Goal: Information Seeking & Learning: Learn about a topic

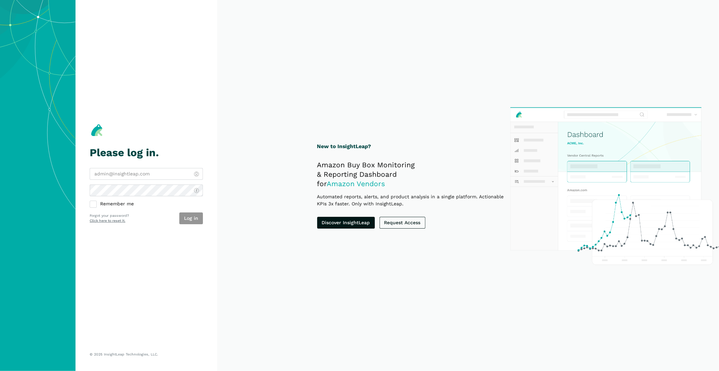
type input "[EMAIL_ADDRESS][DOMAIN_NAME]"
click at [197, 219] on div "Log in" at bounding box center [191, 219] width 24 height 12
click at [195, 219] on button "Log in" at bounding box center [191, 219] width 24 height 12
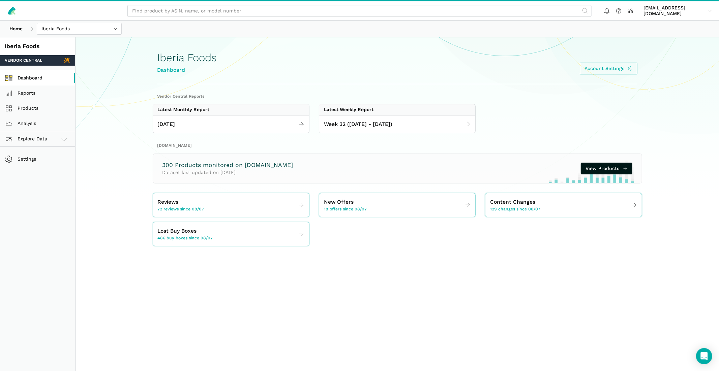
click at [48, 76] on link "Dashboard" at bounding box center [37, 77] width 75 height 15
click at [52, 89] on link "Reports" at bounding box center [37, 93] width 75 height 15
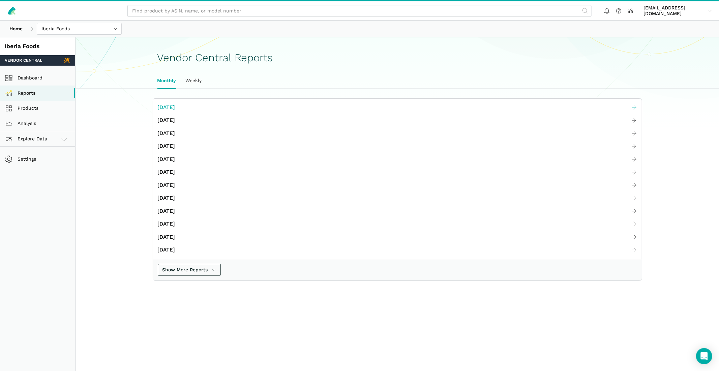
click at [175, 107] on span "[DATE]" at bounding box center [167, 107] width 18 height 8
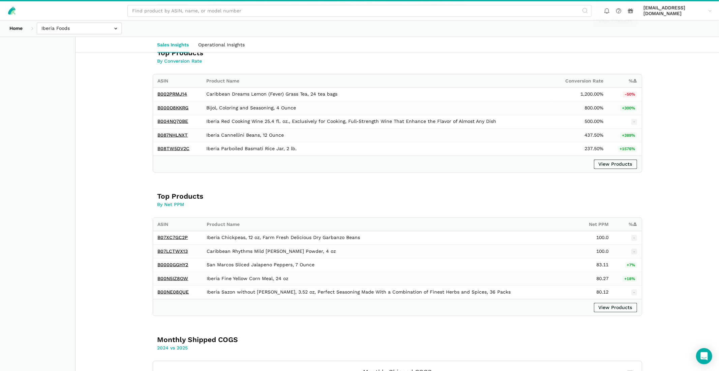
scroll to position [819, 0]
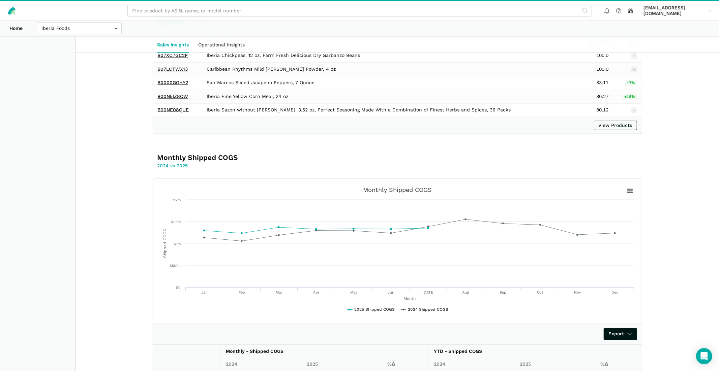
click at [596, 132] on div "View Products" at bounding box center [397, 125] width 488 height 17
click at [601, 130] on link "View Products" at bounding box center [615, 125] width 43 height 9
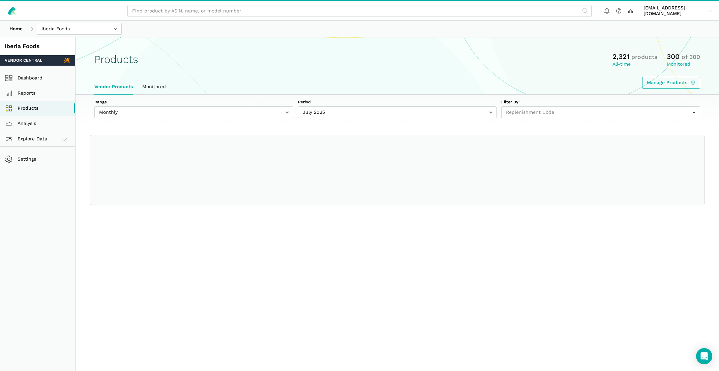
select select
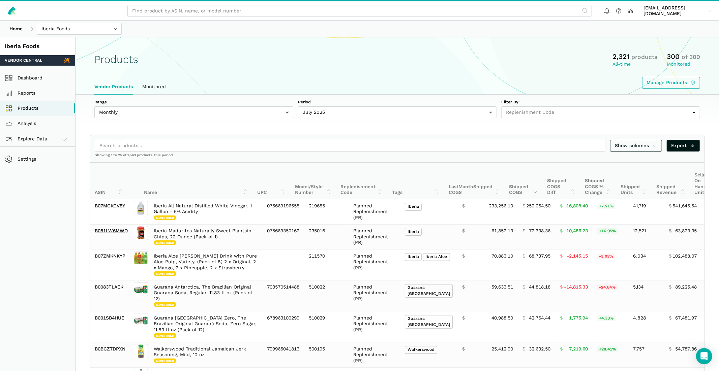
scroll to position [2, 0]
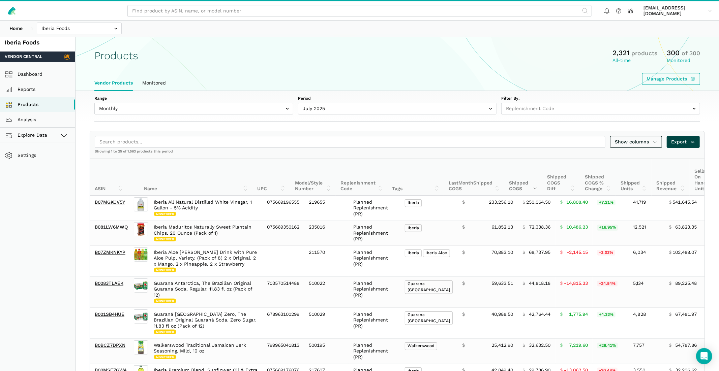
click at [680, 144] on span "Export" at bounding box center [683, 141] width 24 height 7
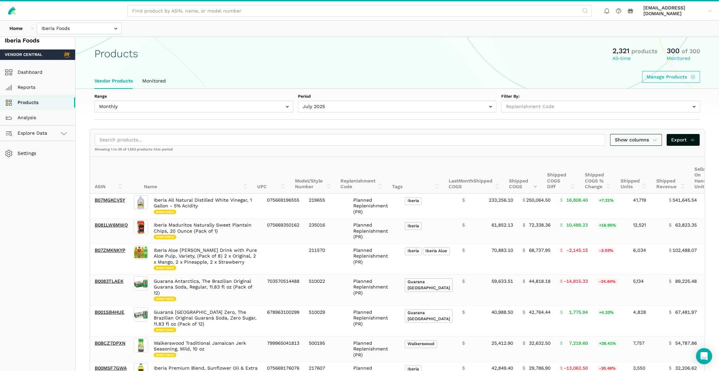
scroll to position [4, 0]
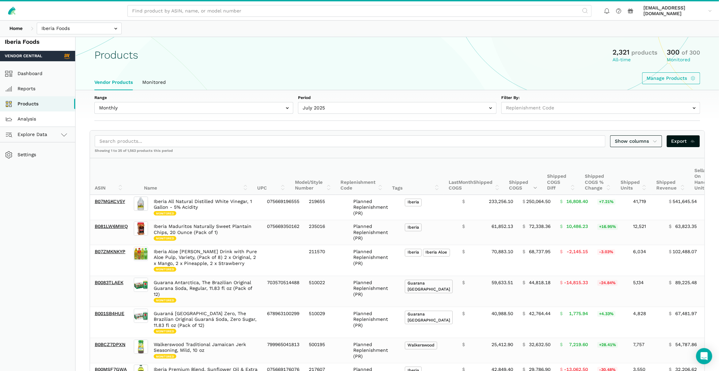
click at [38, 120] on link "Analysis" at bounding box center [37, 119] width 75 height 15
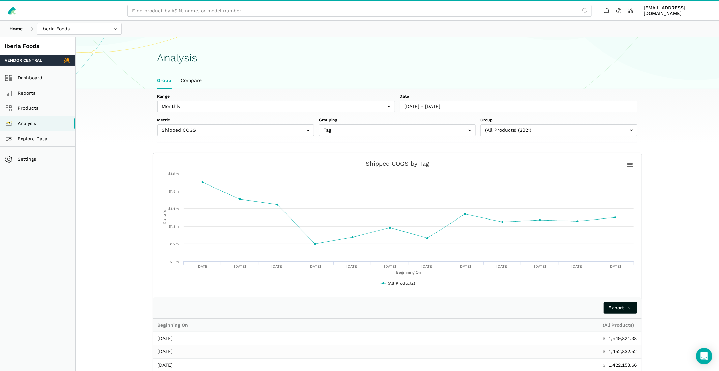
scroll to position [2, 0]
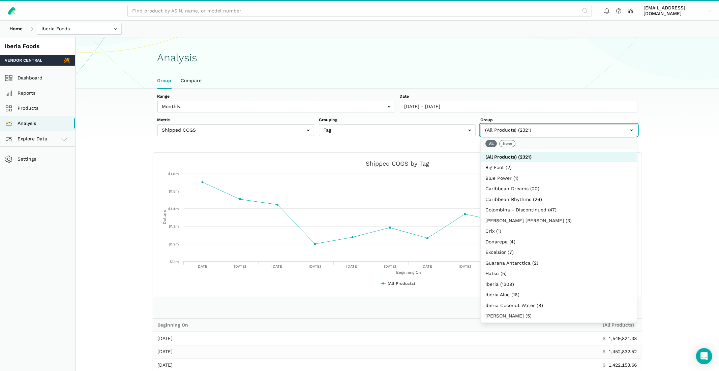
click at [544, 128] on input "text" at bounding box center [558, 130] width 157 height 12
click at [507, 141] on button "None" at bounding box center [507, 143] width 16 height 7
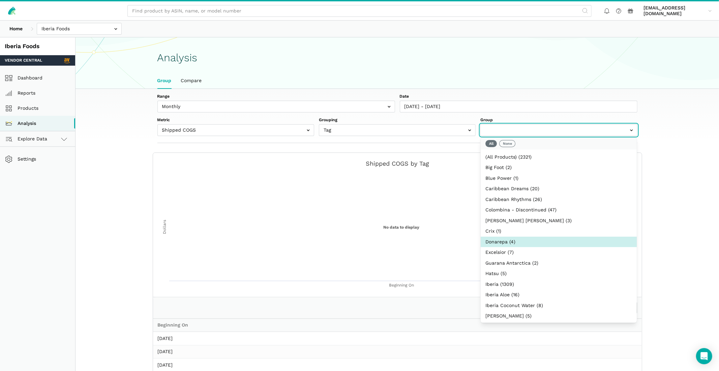
scroll to position [139, 0]
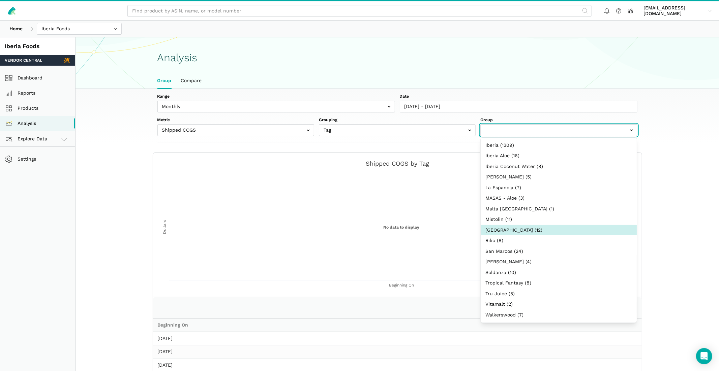
select select "[GEOGRAPHIC_DATA]"
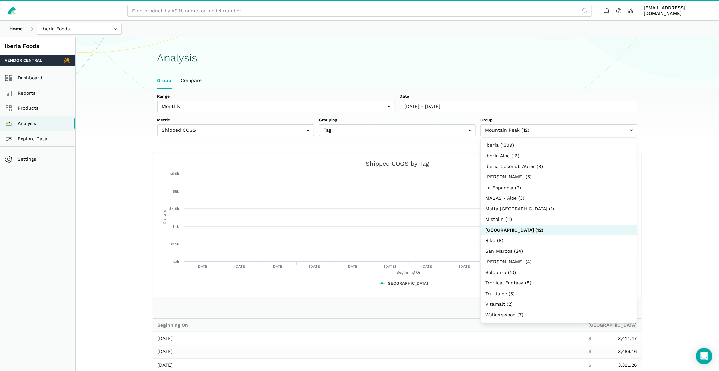
click at [678, 202] on div "Range Weekly Monthly Date [DATE] - [DATE] Metric Shipped COGS Net Received Net …" at bounding box center [396, 295] width 643 height 413
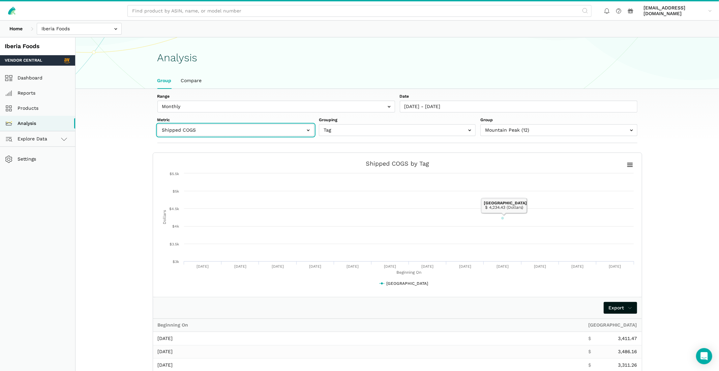
click at [219, 129] on input "text" at bounding box center [235, 130] width 157 height 12
click at [214, 139] on div "Range Weekly Monthly Date [DATE] - [DATE] Metric Shipped COGS Net Received Net …" at bounding box center [396, 116] width 517 height 54
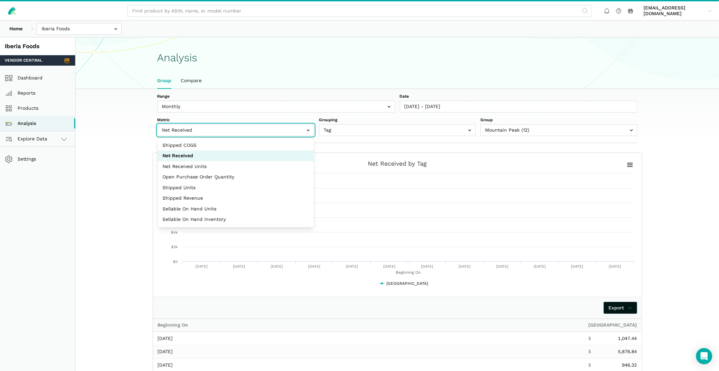
click at [215, 132] on input "text" at bounding box center [235, 130] width 157 height 12
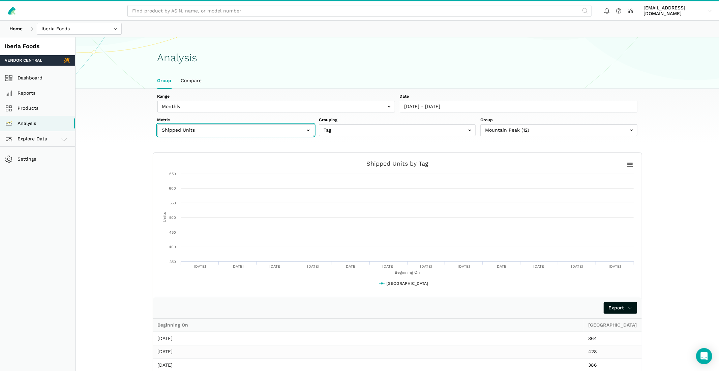
click at [234, 125] on input "text" at bounding box center [235, 130] width 157 height 12
click at [233, 137] on div "Range Weekly Monthly Date [DATE] - [DATE] Metric Shipped COGS Net Received Net …" at bounding box center [396, 116] width 517 height 54
click at [232, 132] on input "text" at bounding box center [235, 130] width 157 height 12
click at [204, 130] on input "text" at bounding box center [235, 130] width 157 height 12
click at [222, 132] on input "text" at bounding box center [235, 130] width 157 height 12
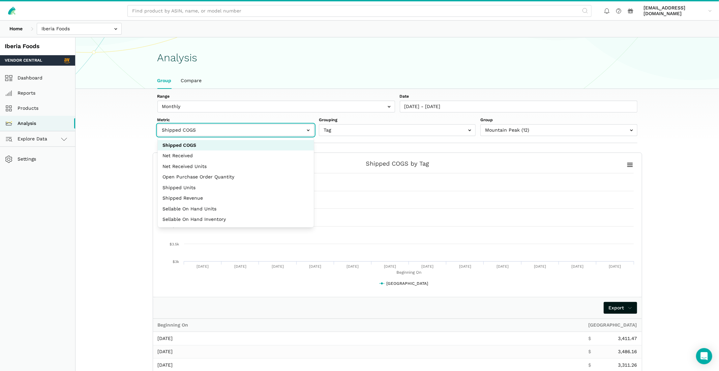
select select "shipped_units"
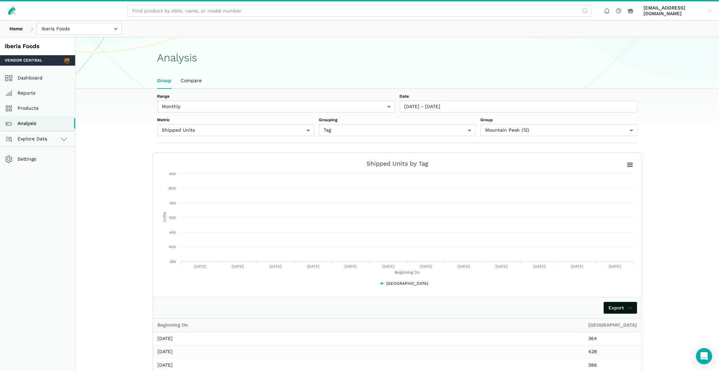
click at [240, 113] on div "Range Weekly Monthly Date [DATE] - [DATE] Metric Shipped COGS Net Received Net …" at bounding box center [397, 115] width 480 height 42
click at [242, 106] on input "text" at bounding box center [276, 107] width 238 height 12
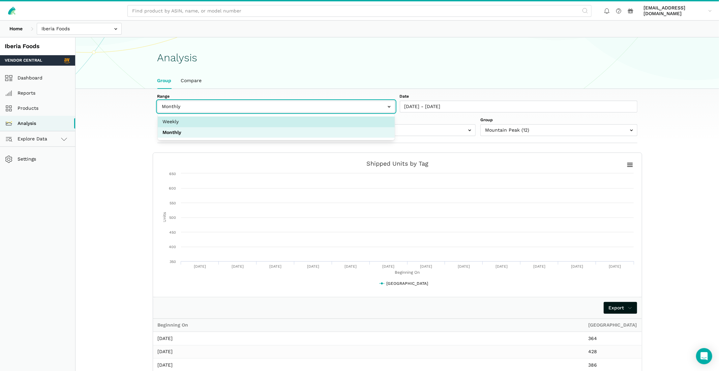
select select "weekly"
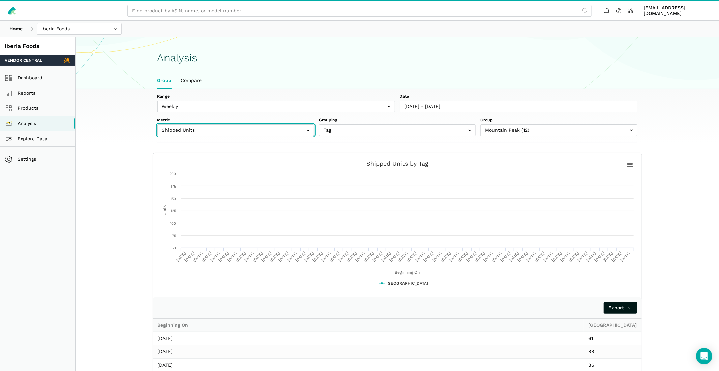
click at [222, 124] on input "text" at bounding box center [235, 130] width 157 height 12
click at [214, 131] on input "text" at bounding box center [235, 130] width 157 height 12
click at [230, 131] on input "text" at bounding box center [235, 130] width 157 height 12
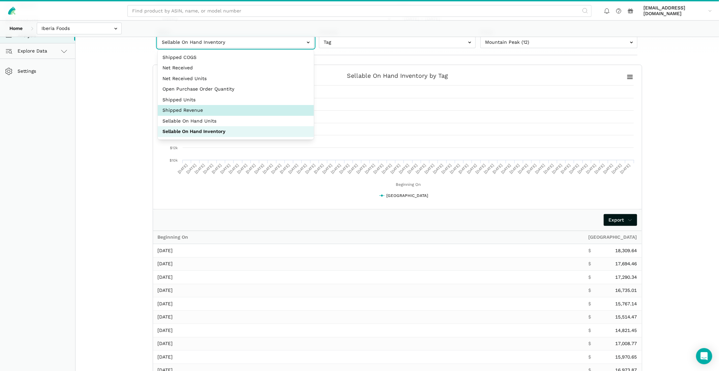
select select "shipped_revenue_cents"
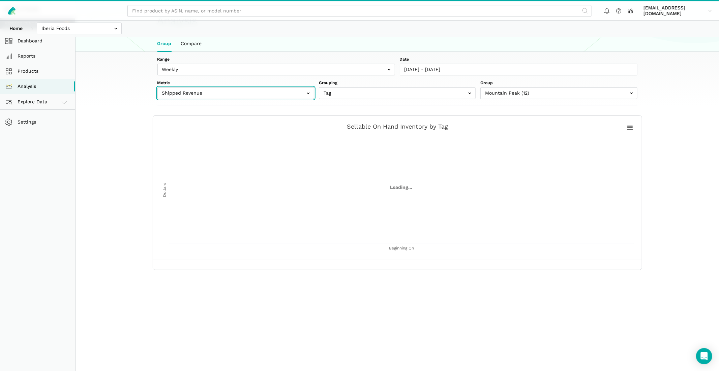
scroll to position [88, 0]
